Goal: Information Seeking & Learning: Learn about a topic

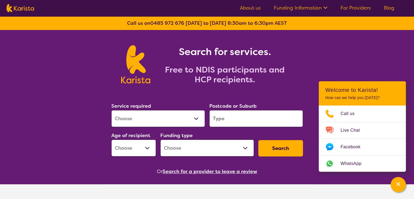
click at [178, 121] on select "Allied Health Assistant Assessment ([MEDICAL_DATA] or [MEDICAL_DATA]) Behaviour…" at bounding box center [158, 118] width 94 height 17
click at [169, 123] on select "Allied Health Assistant Assessment ([MEDICAL_DATA] or [MEDICAL_DATA]) Behaviour…" at bounding box center [158, 118] width 94 height 17
click at [246, 84] on h2 "Free to NDIS participants and HCP recipients." at bounding box center [225, 75] width 136 height 20
click at [194, 117] on select "Allied Health Assistant Assessment ([MEDICAL_DATA] or [MEDICAL_DATA]) Behaviour…" at bounding box center [158, 118] width 94 height 17
click at [258, 10] on link "About us" at bounding box center [250, 8] width 21 height 7
